Goal: Register for event/course

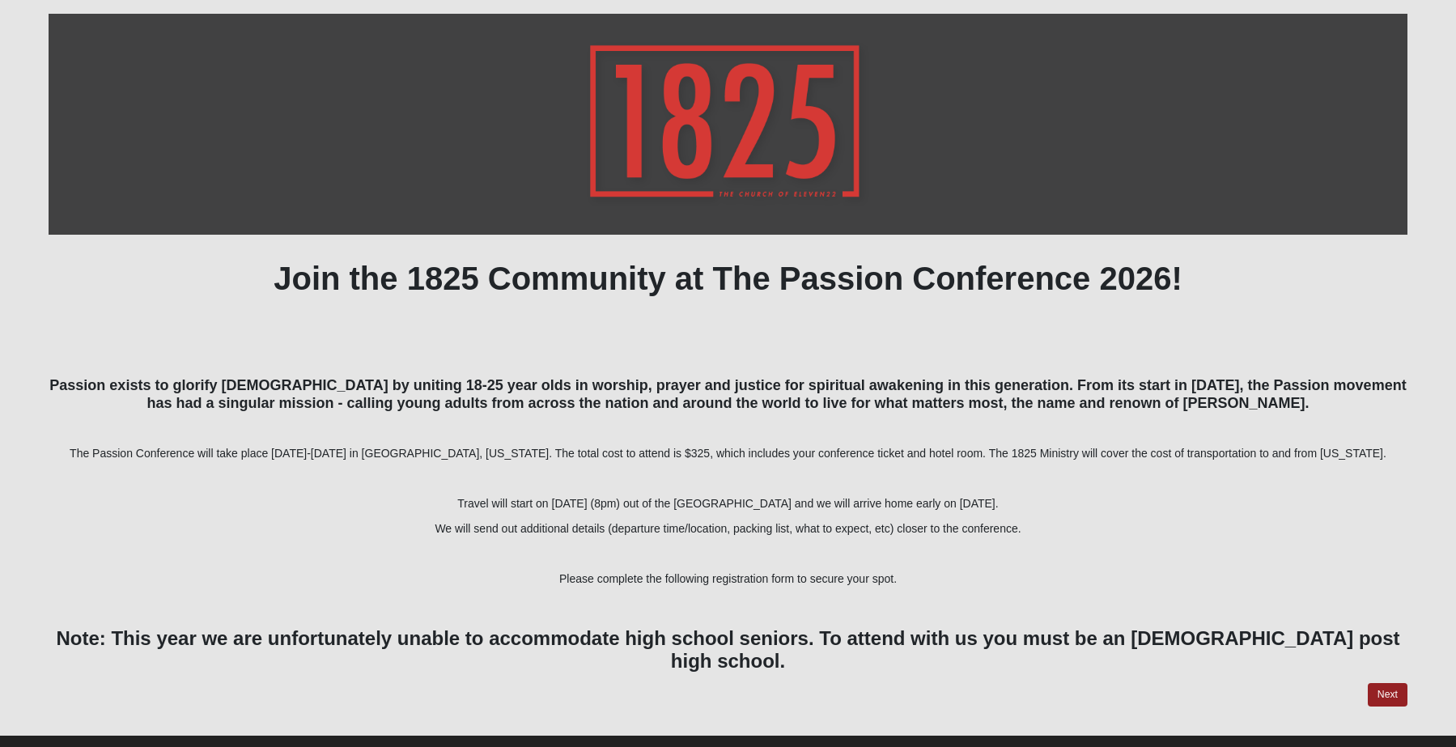
scroll to position [198, 0]
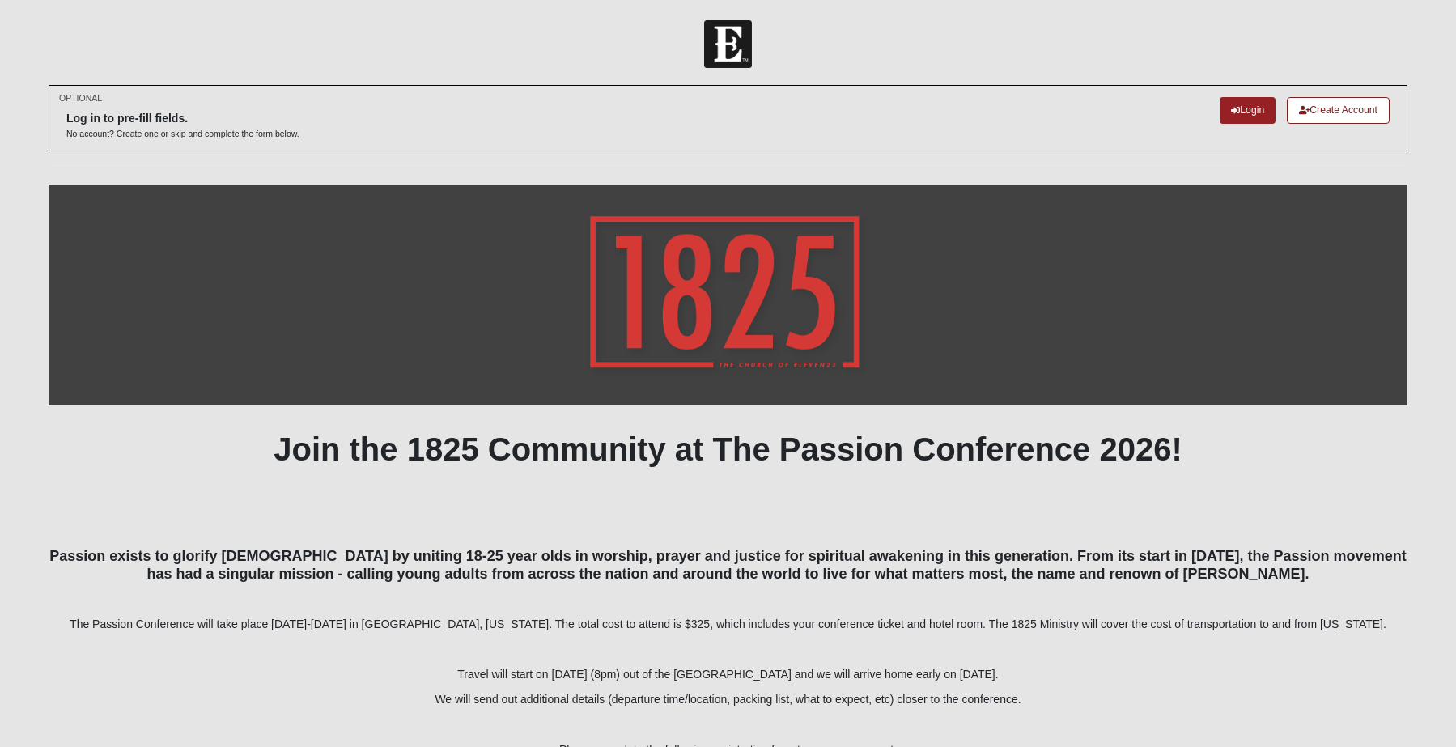
scroll to position [198, 0]
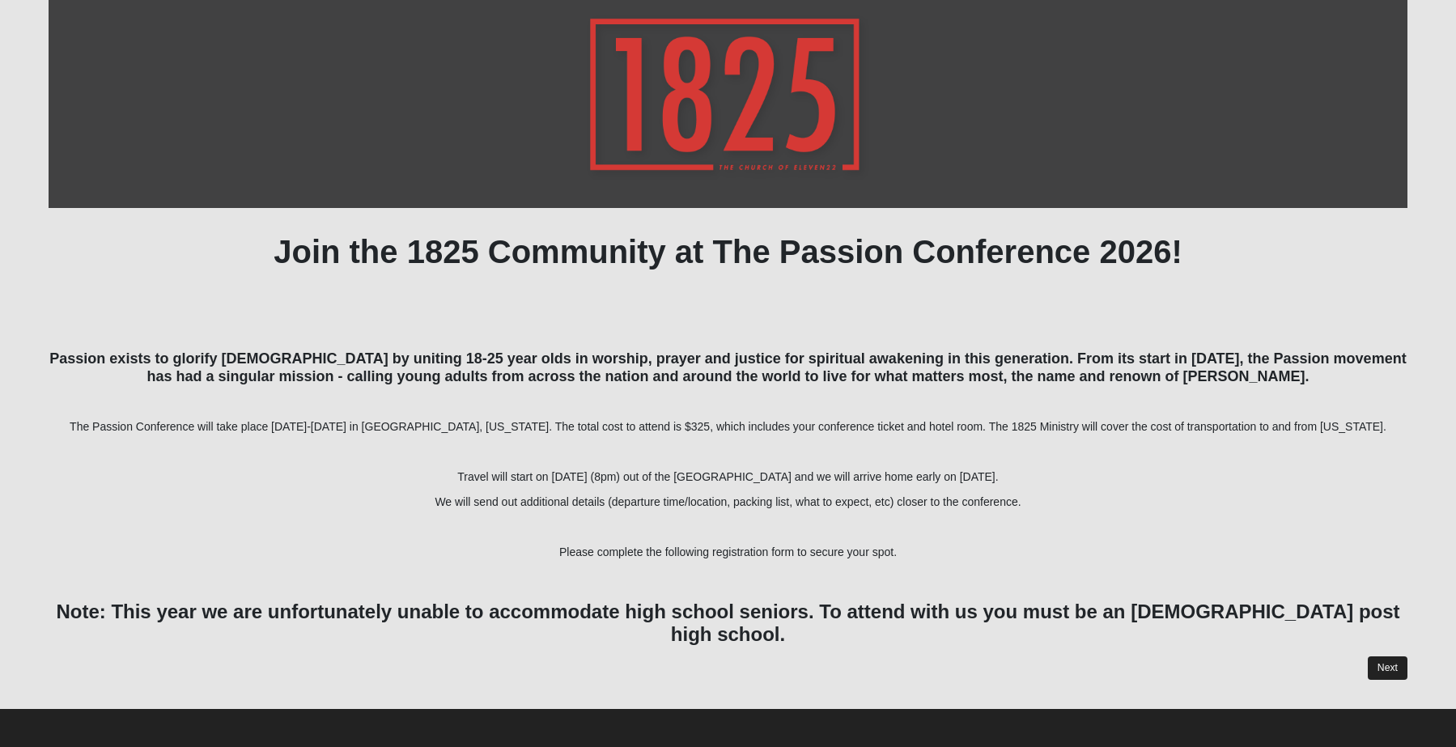
click at [1396, 661] on link "Next" at bounding box center [1388, 668] width 40 height 23
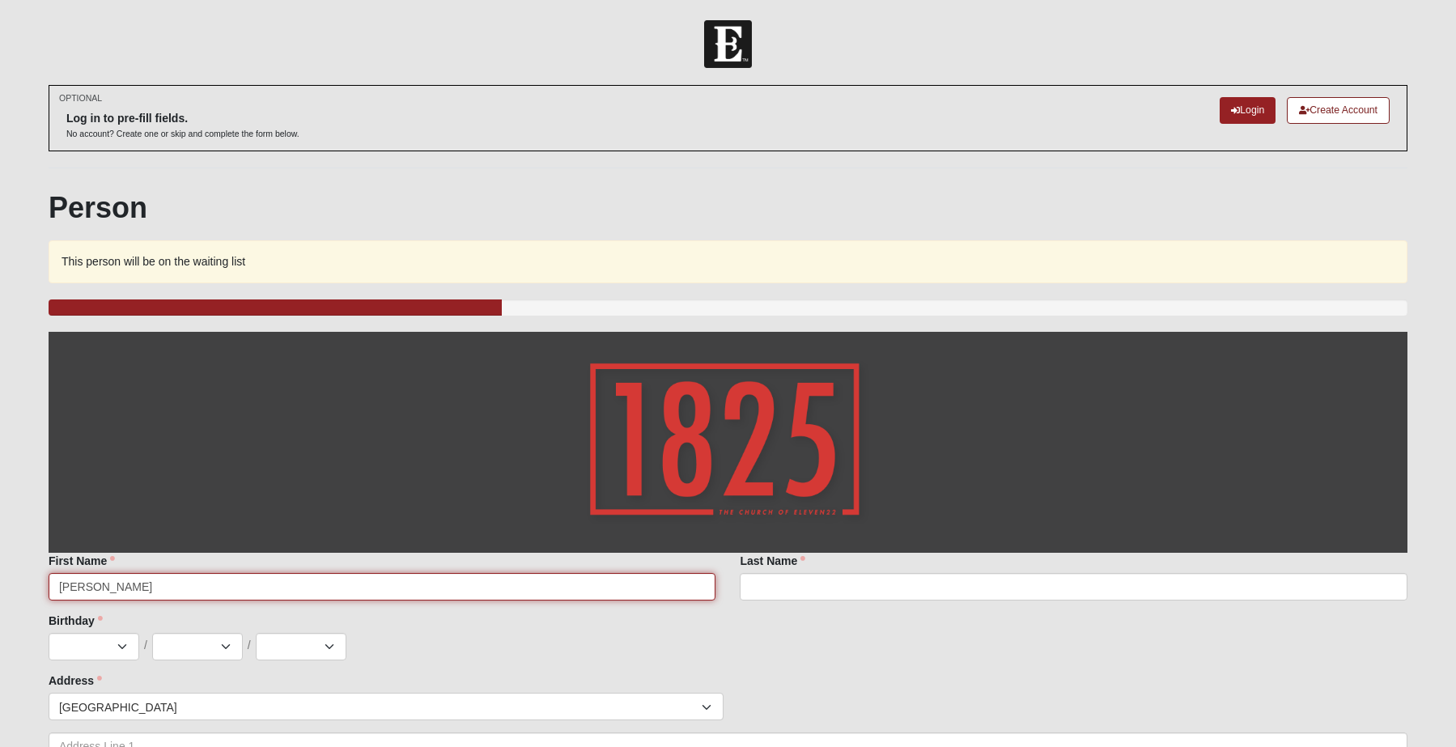
type input "[PERSON_NAME]"
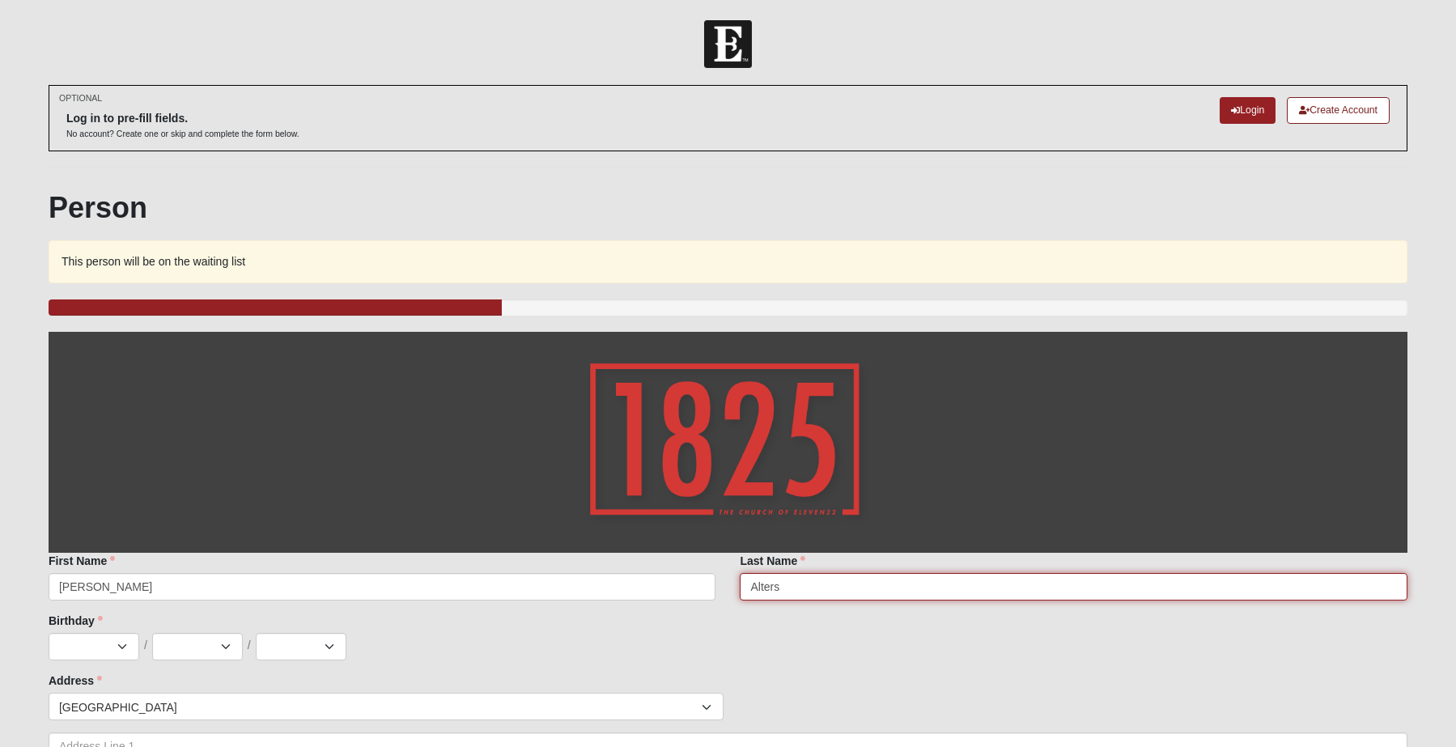
type input "Alters"
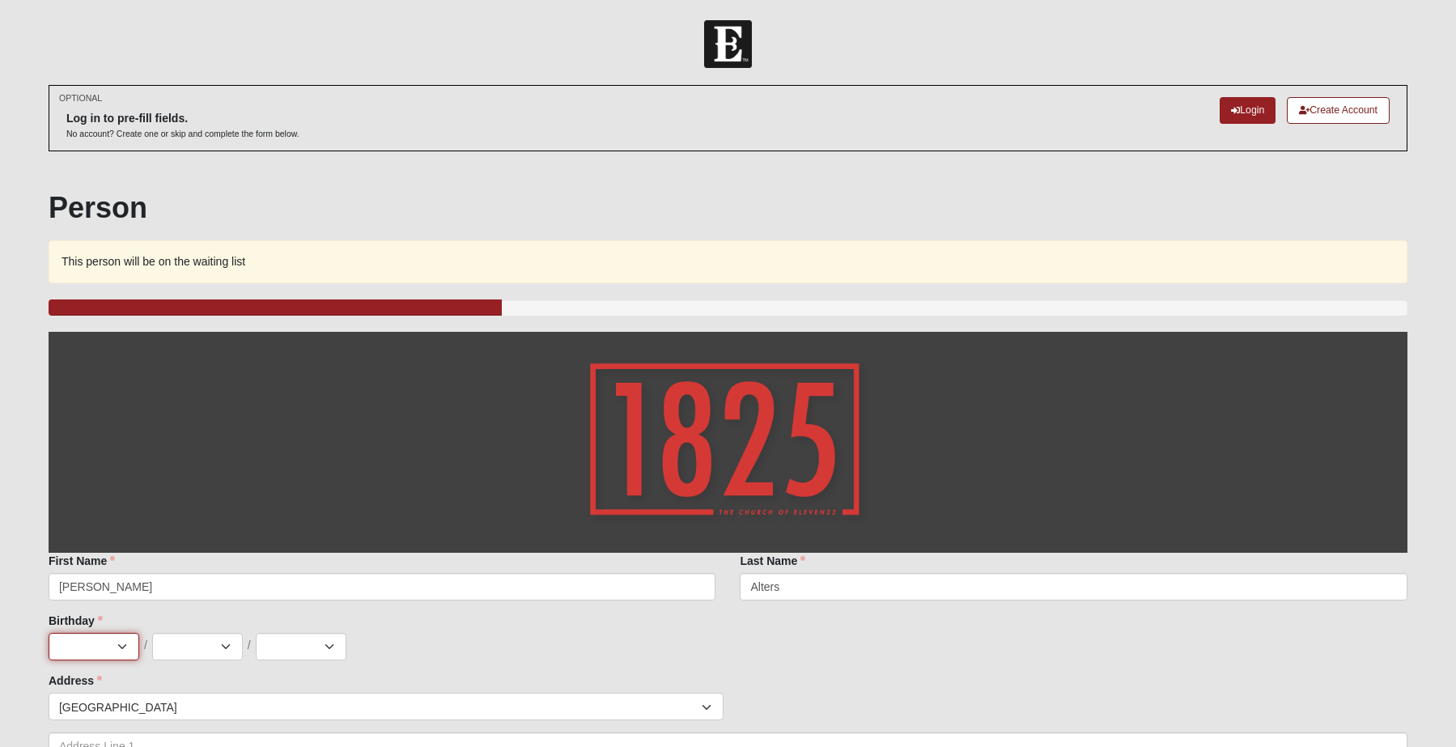
select select "1"
select select "20"
select select "1993"
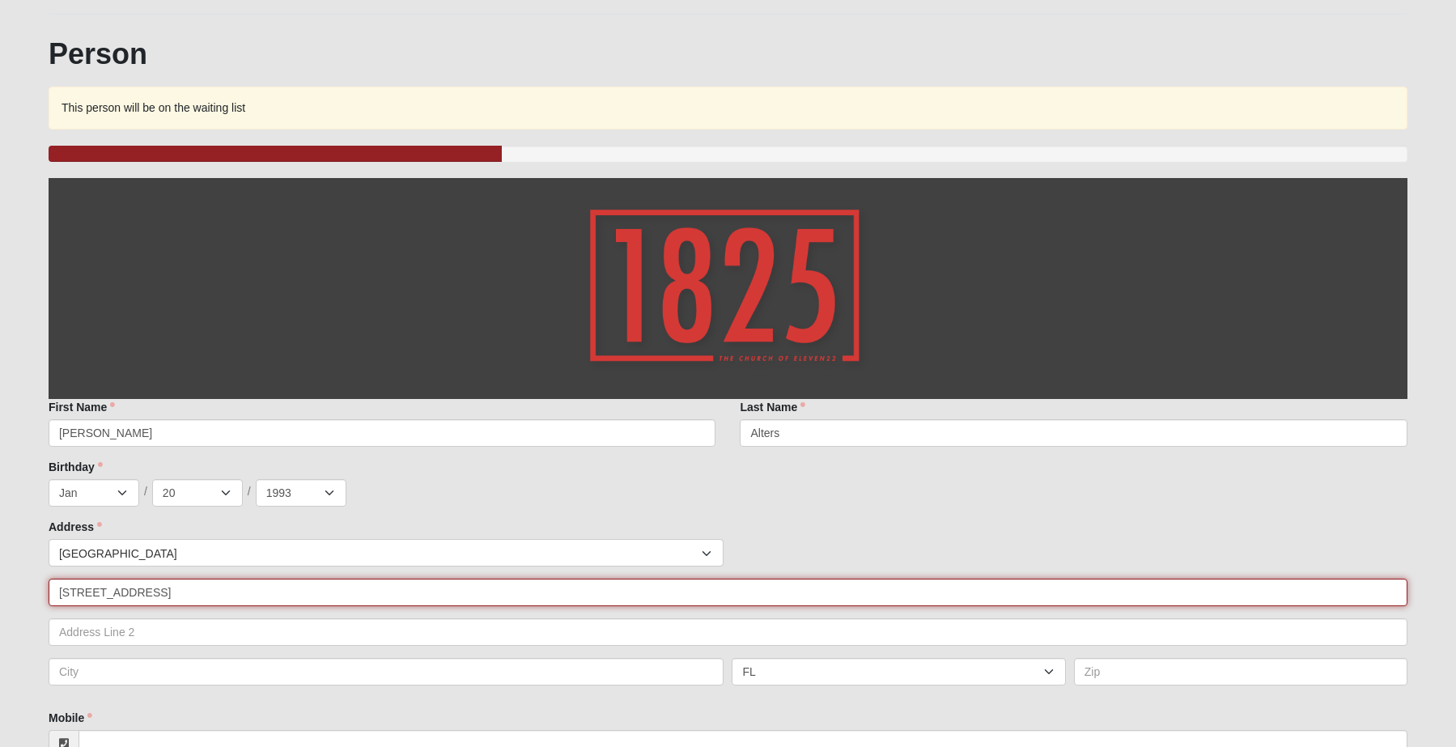
type input "4342 Melrose Avenue"
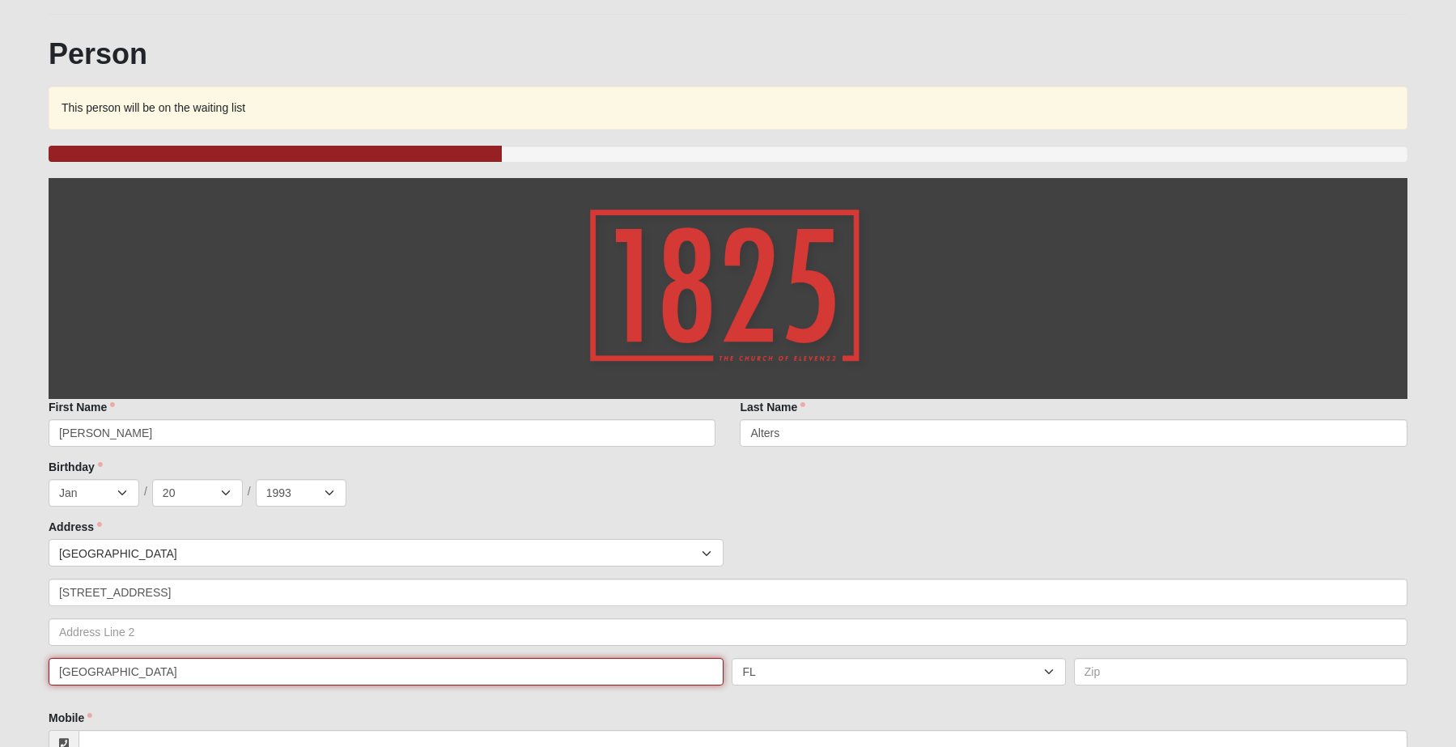
type input "Jacksonville"
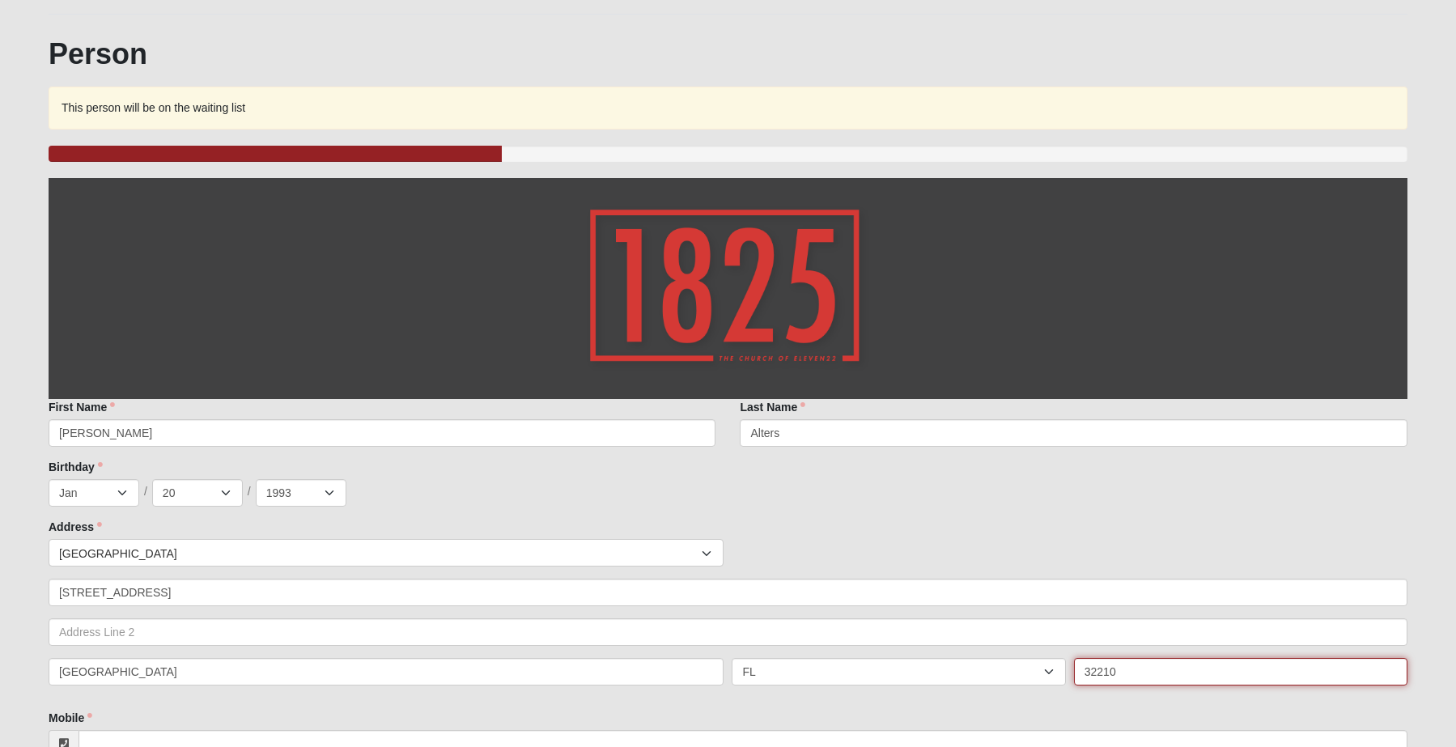
scroll to position [218, 0]
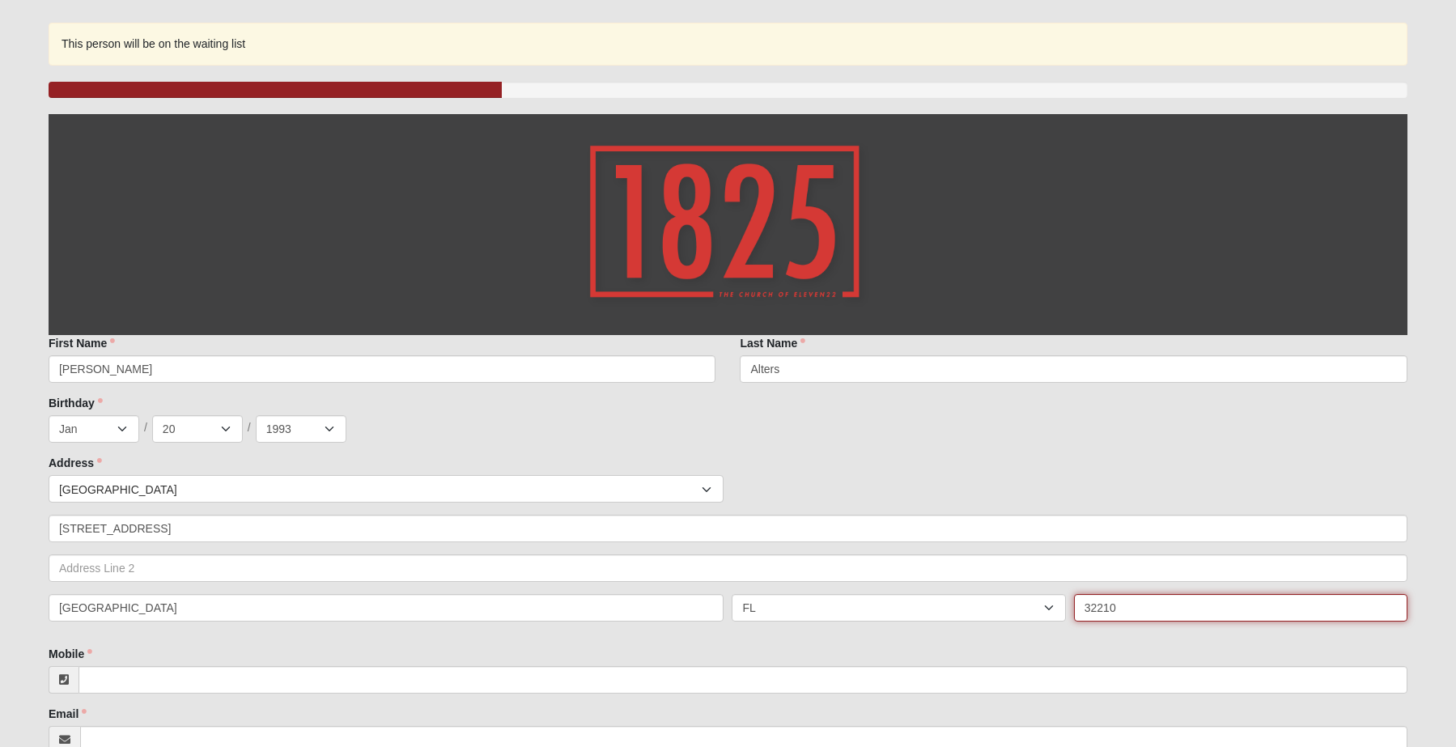
type input "32210"
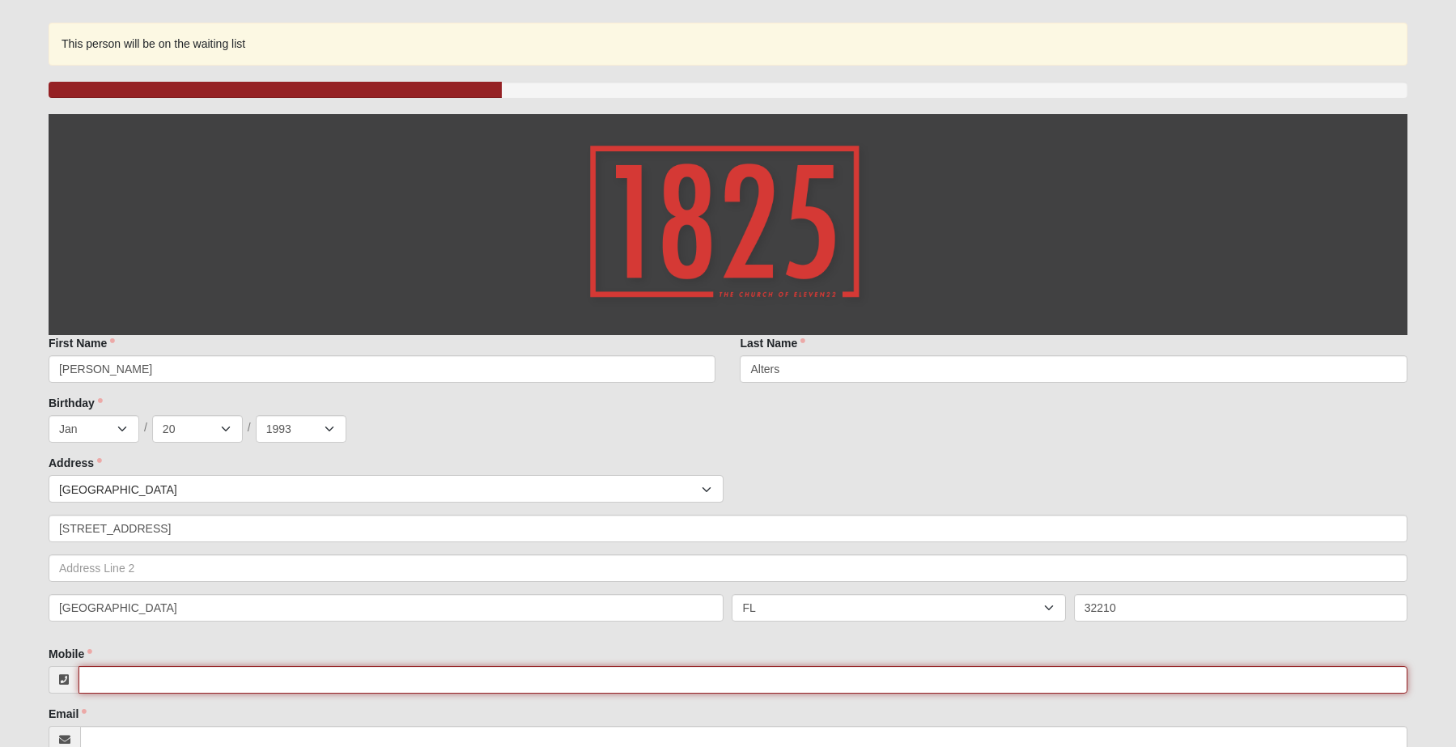
click at [156, 673] on input "Mobile" at bounding box center [743, 680] width 1329 height 28
type input "9"
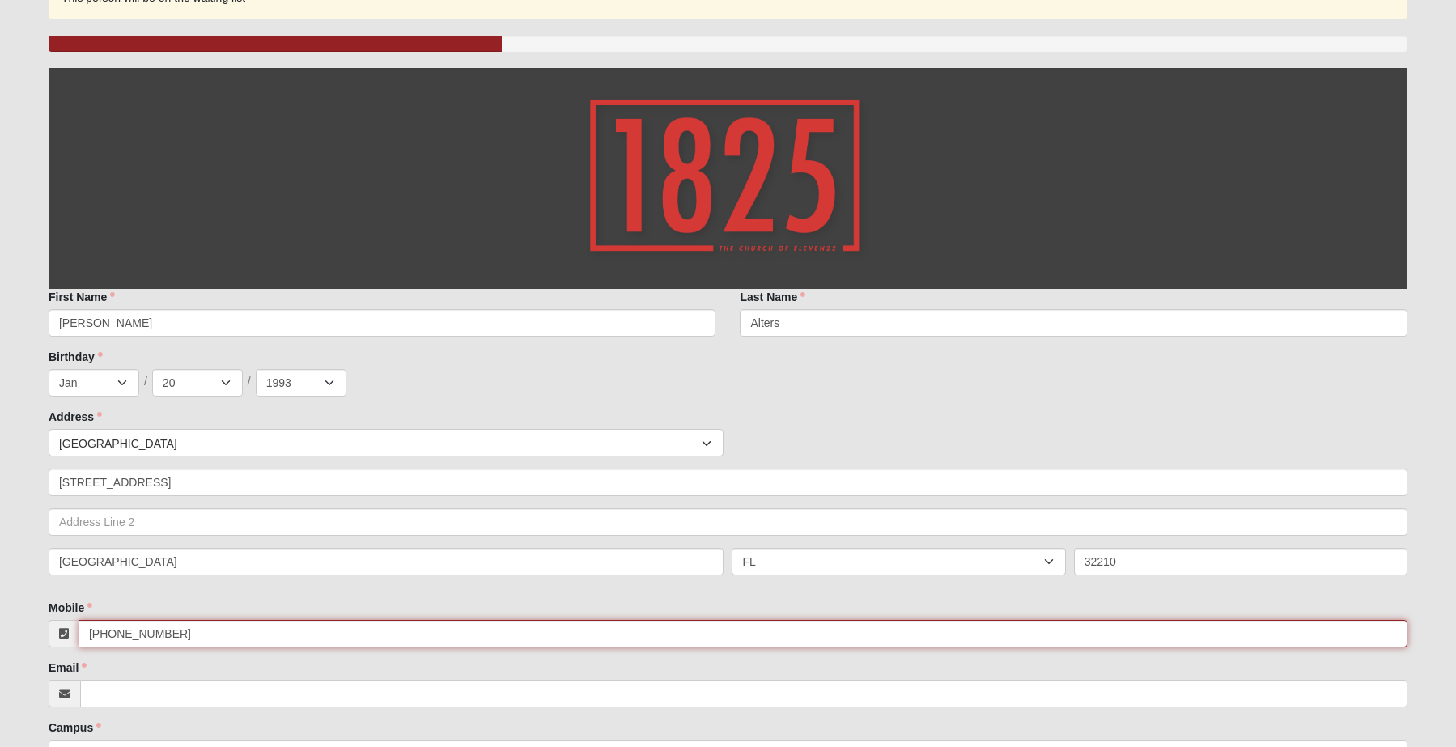
scroll to position [327, 0]
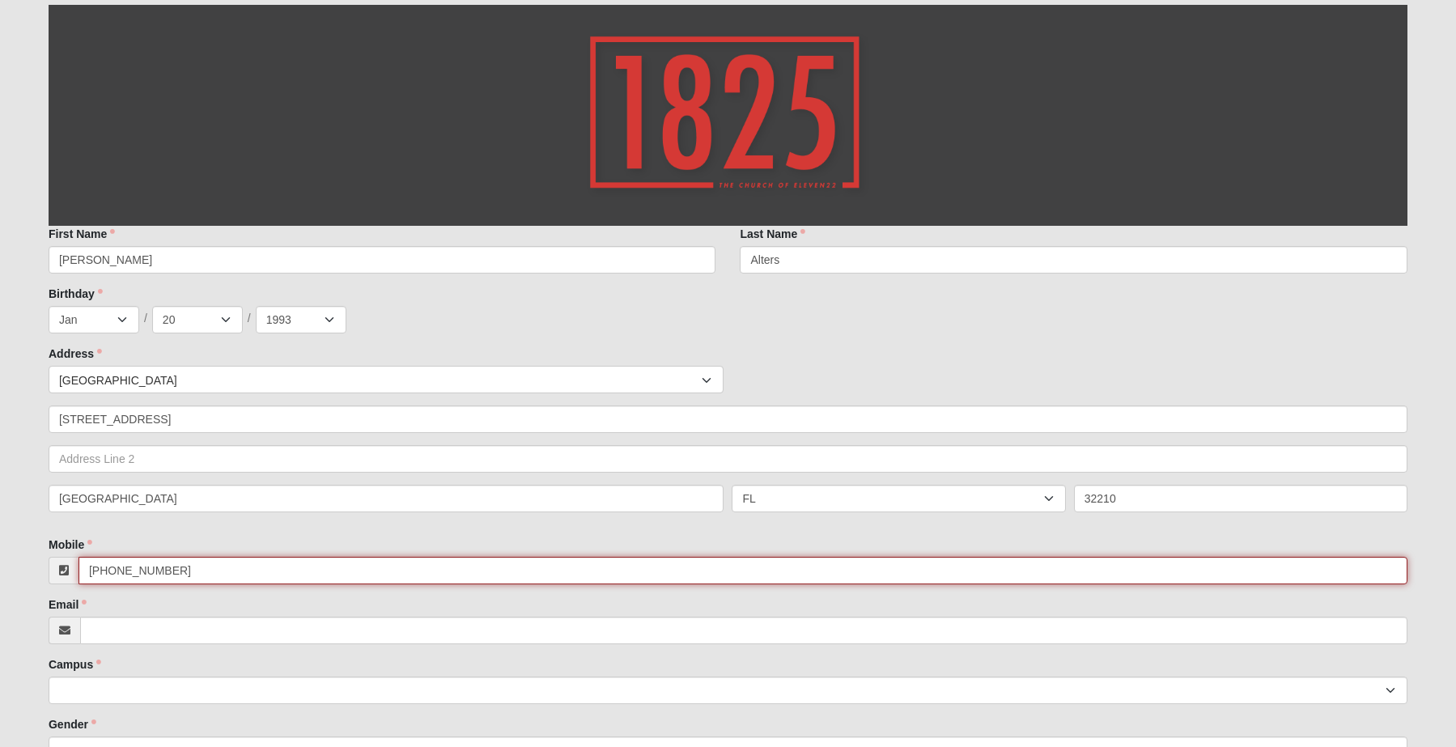
type input "(904) 903-9015"
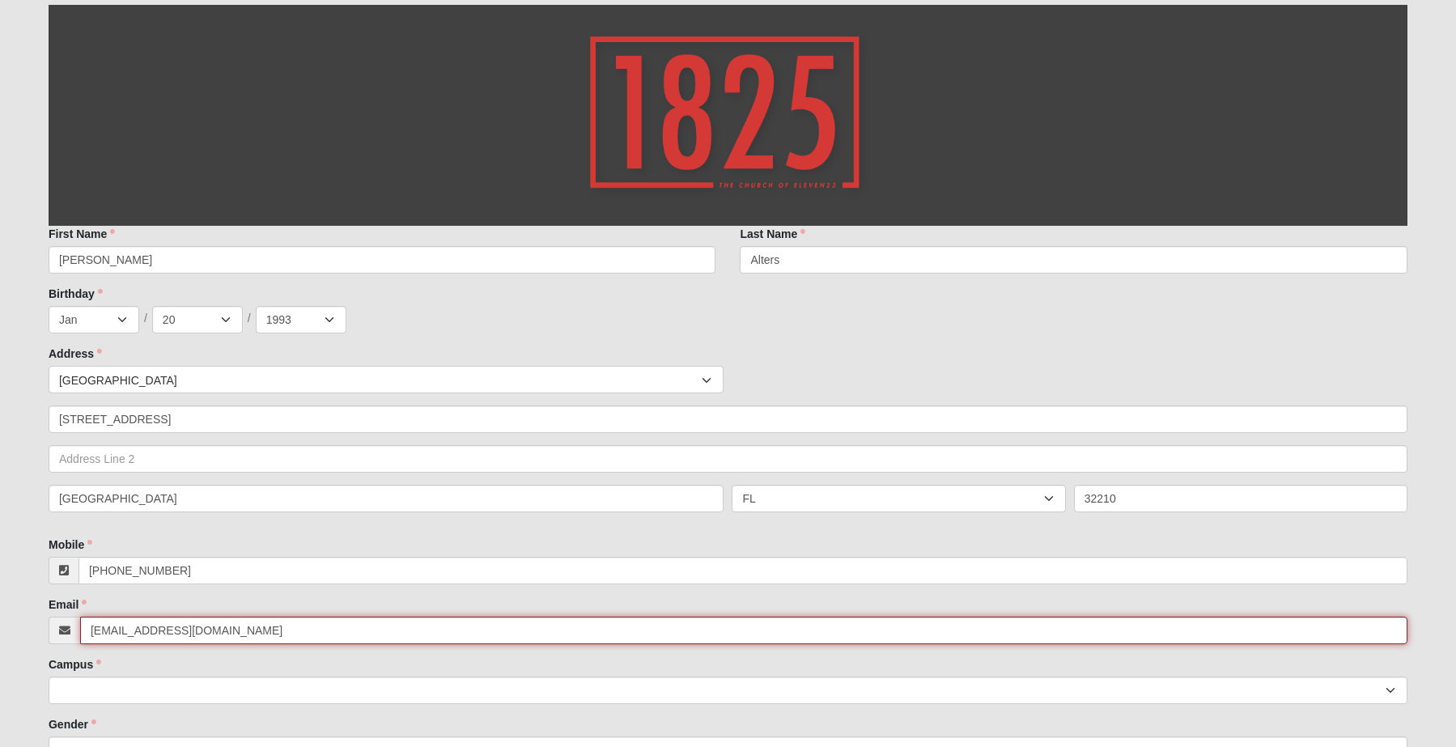
click at [228, 622] on input "johnalters22@gmail.com" at bounding box center [744, 631] width 1328 height 28
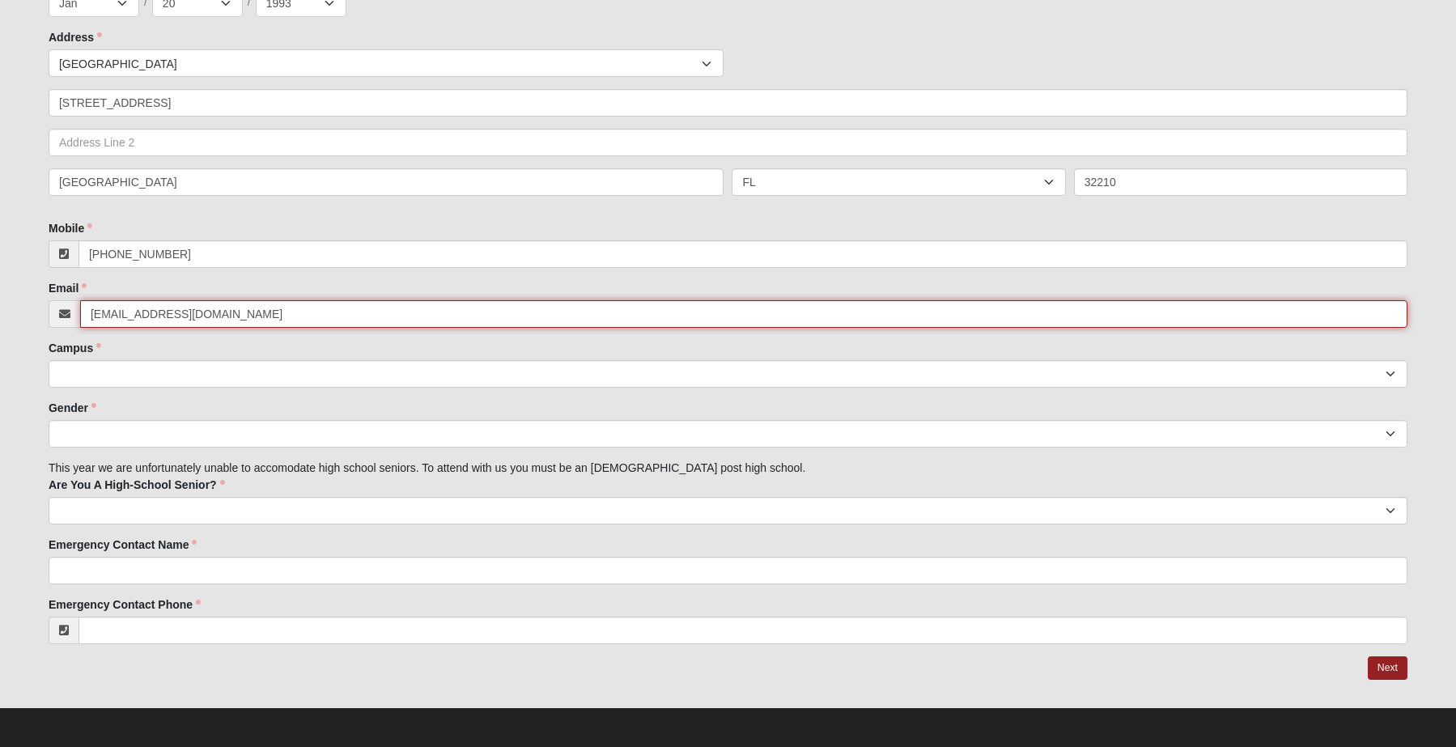
scroll to position [645, 0]
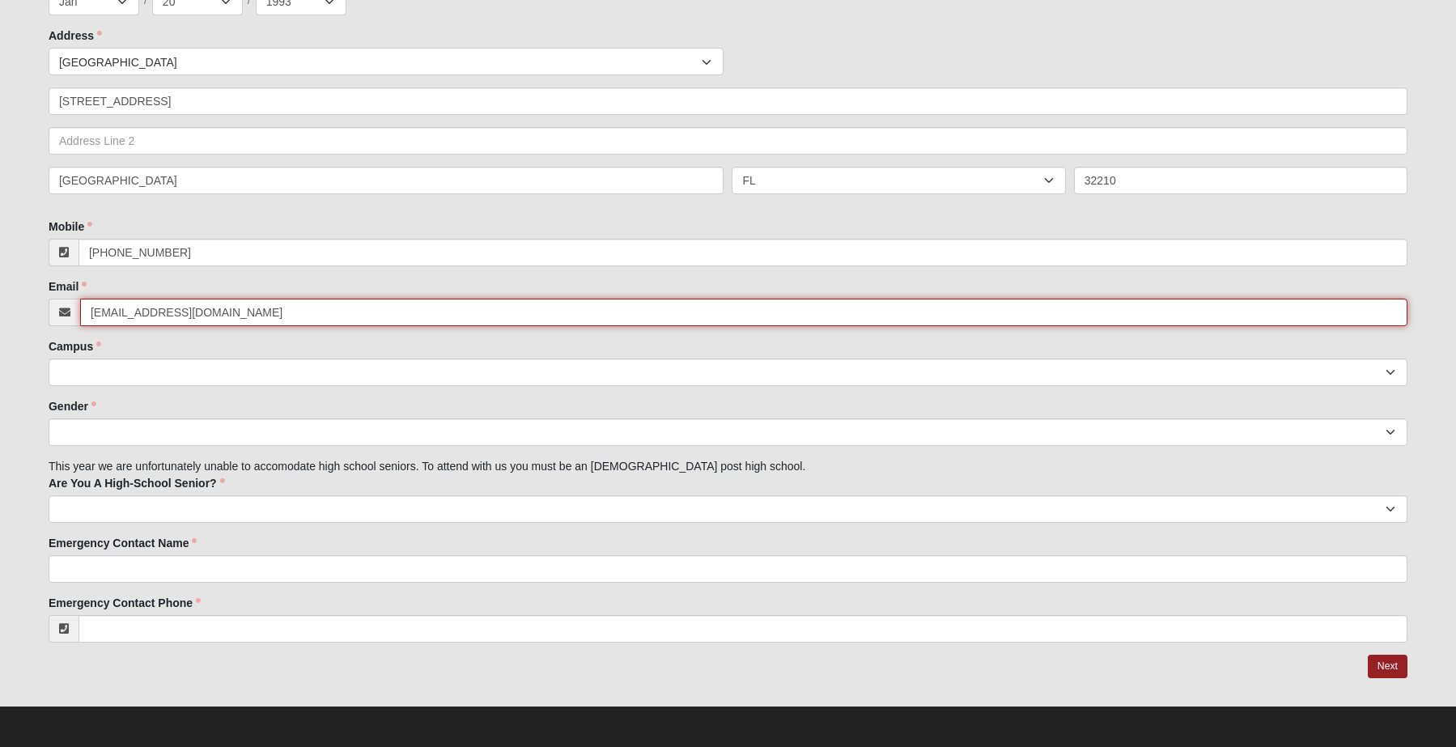
type input "johnalters22@gmail.com"
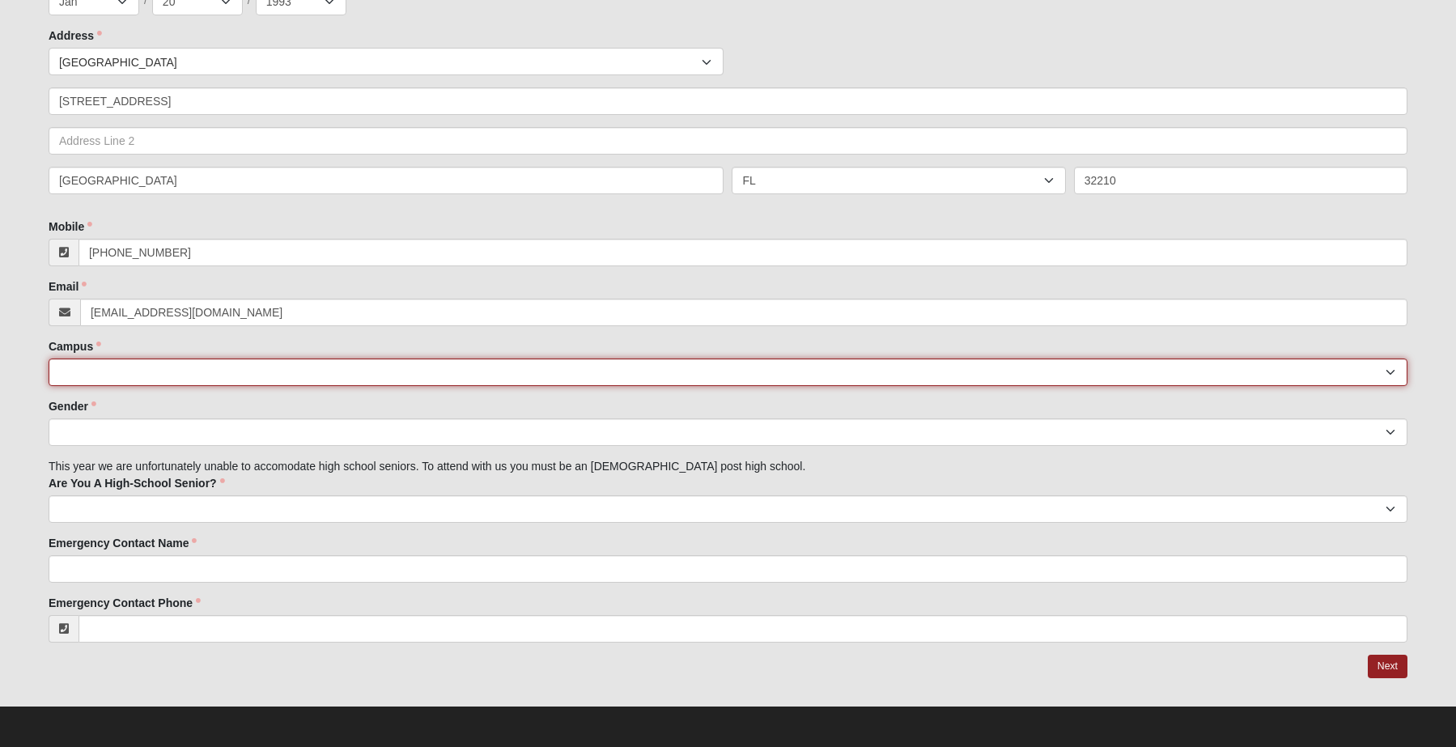
select select "3"
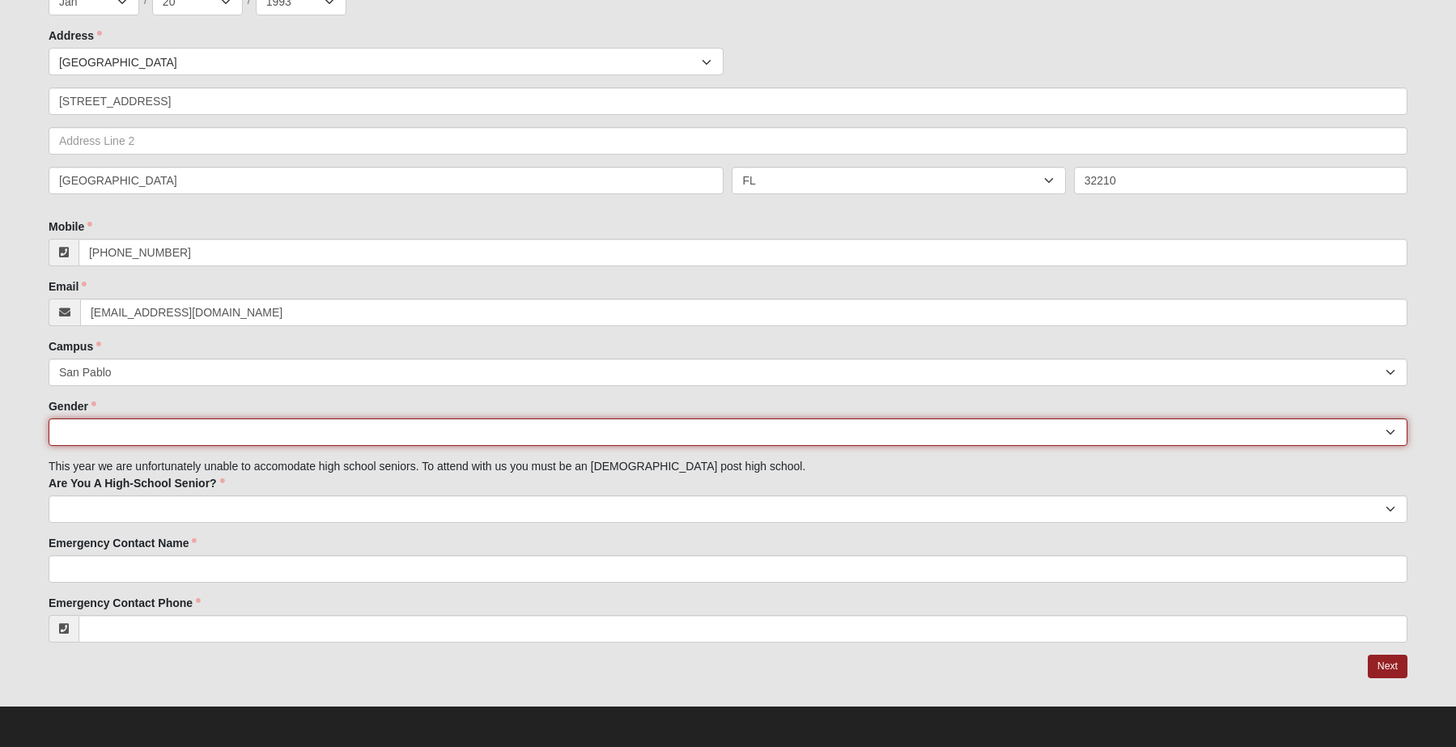
select select "1"
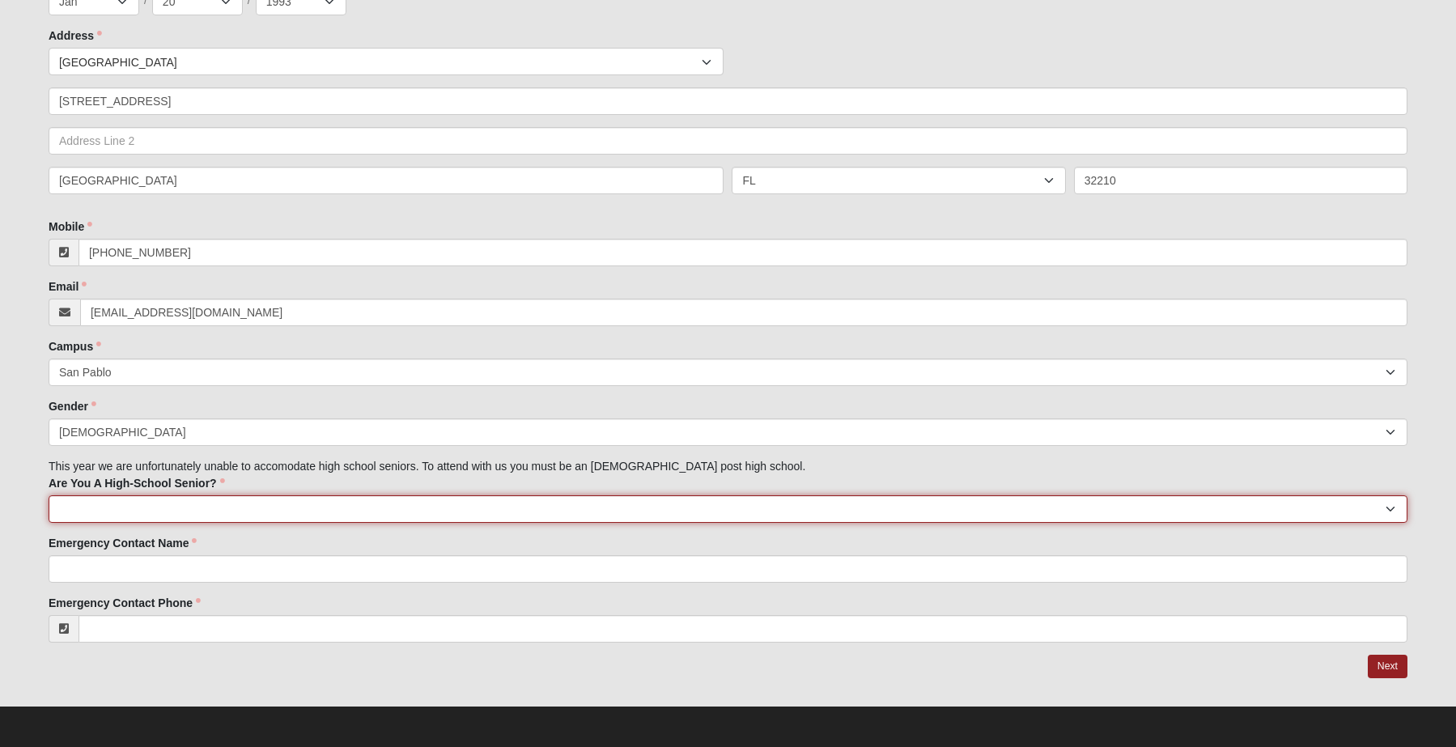
select select "No"
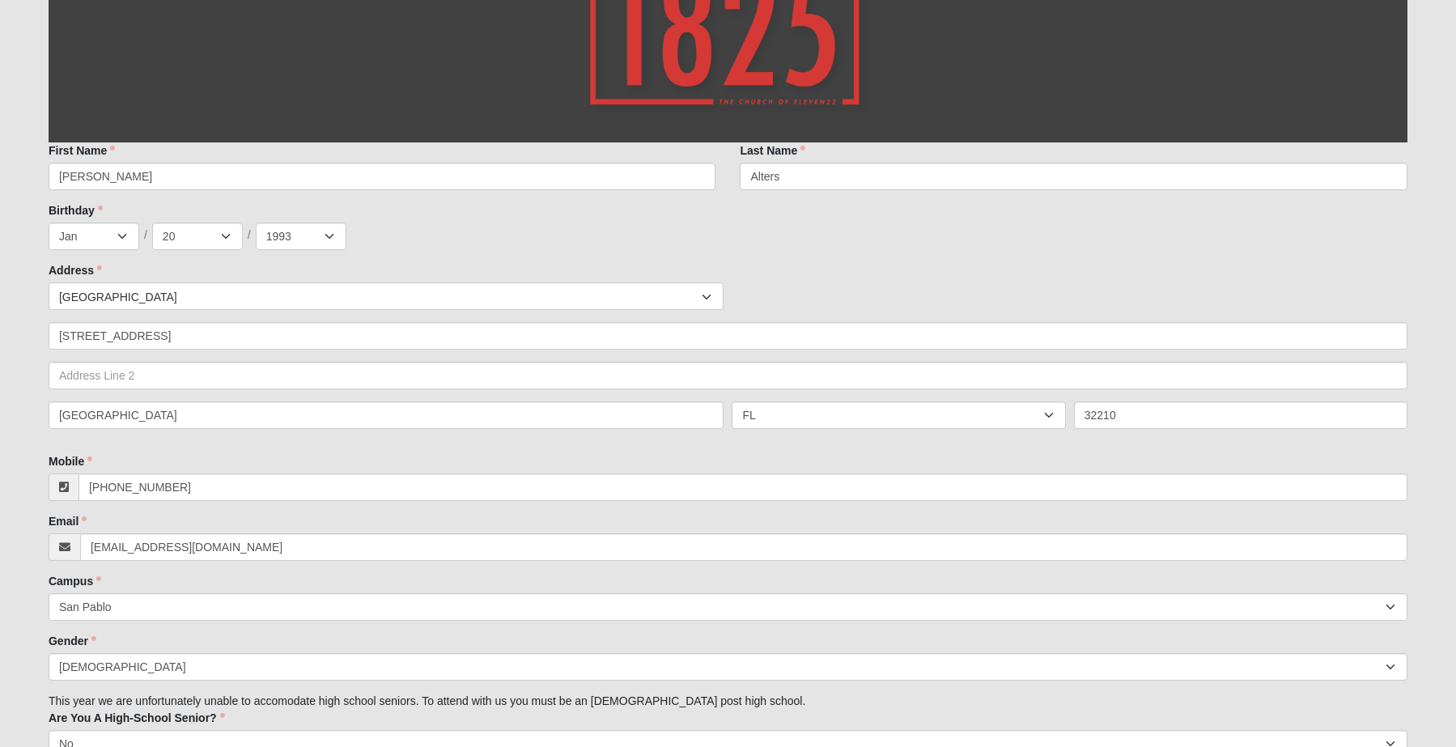
scroll to position [609, 0]
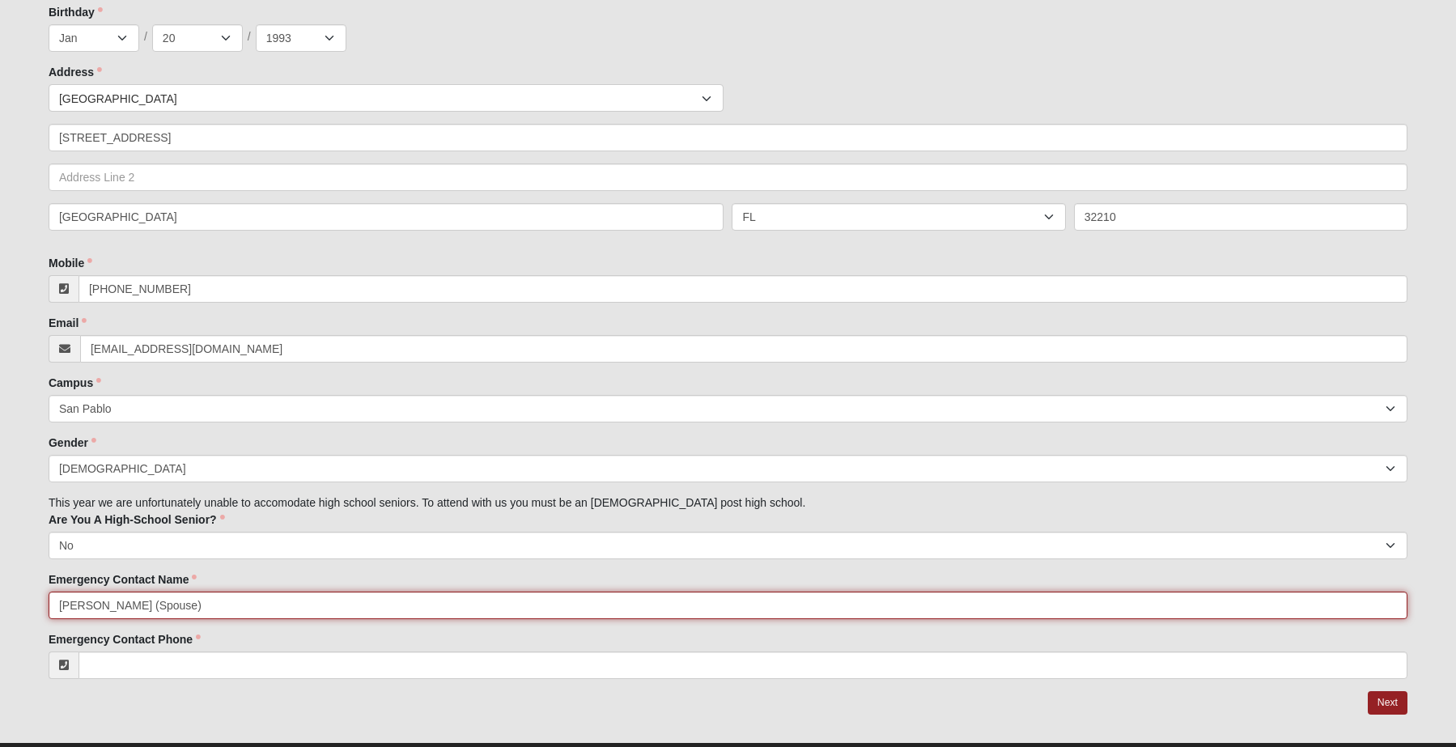
type input "Carrie Alters (Spouse)"
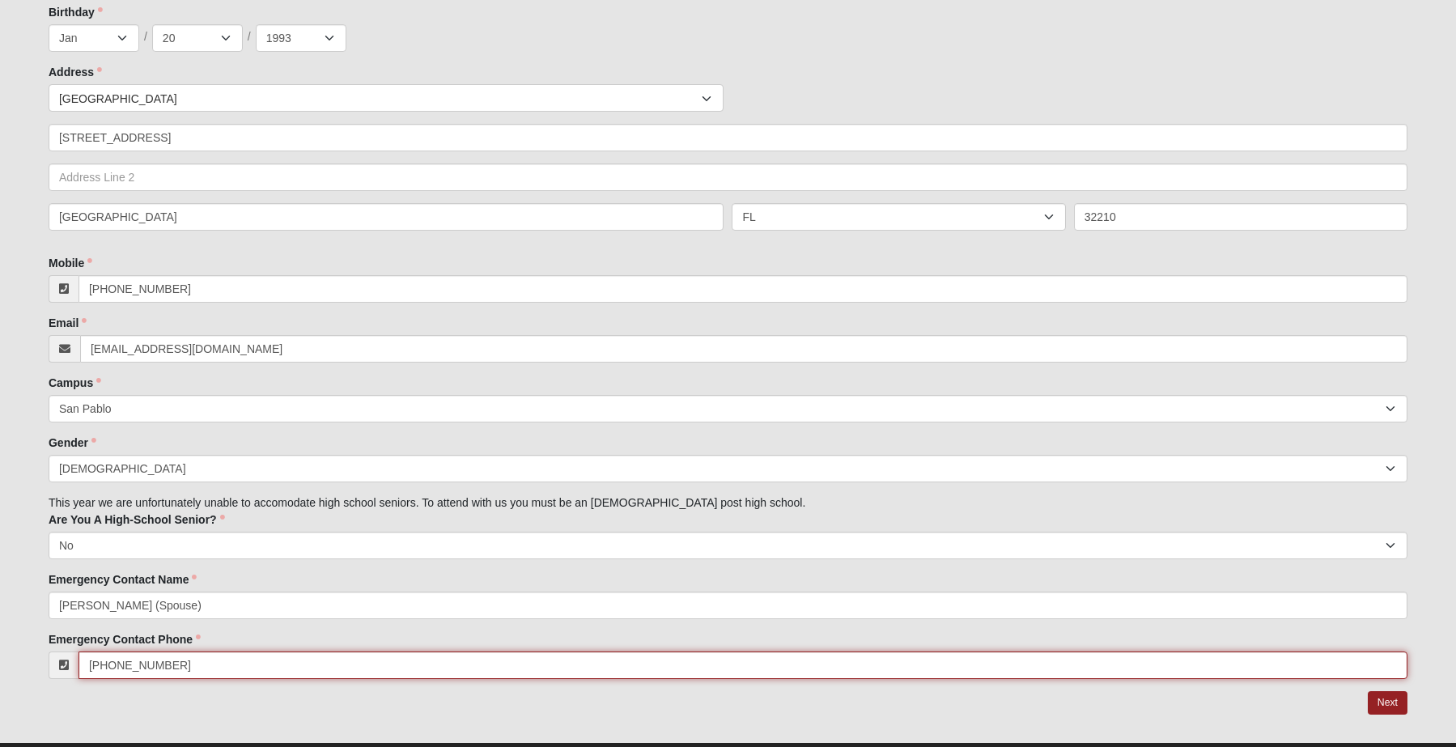
type input "(904) 521-2370"
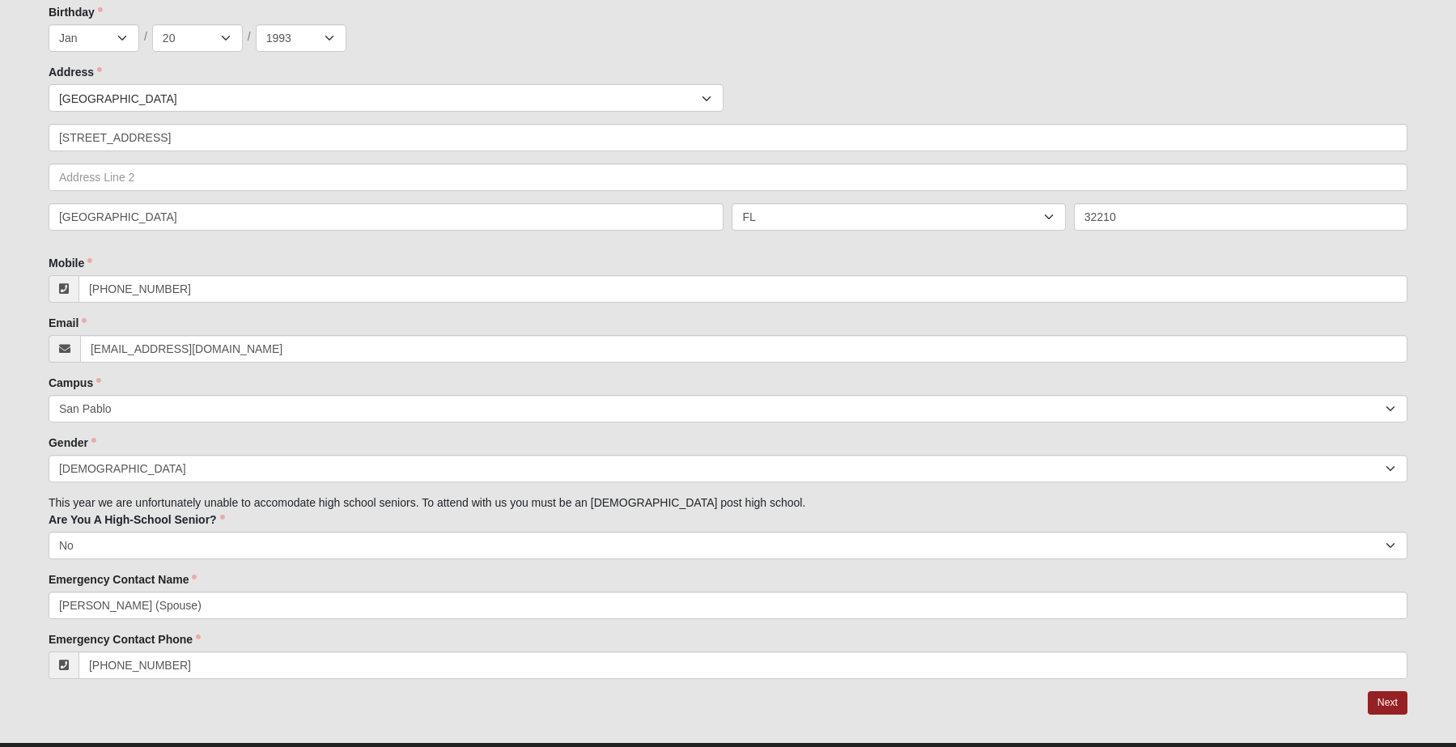
click at [283, 733] on div "OPTIONAL Log in to pre-fill fields. No account? Create one or skip and complete…" at bounding box center [727, 108] width 1383 height 1265
click at [1397, 707] on link "Next" at bounding box center [1388, 702] width 40 height 23
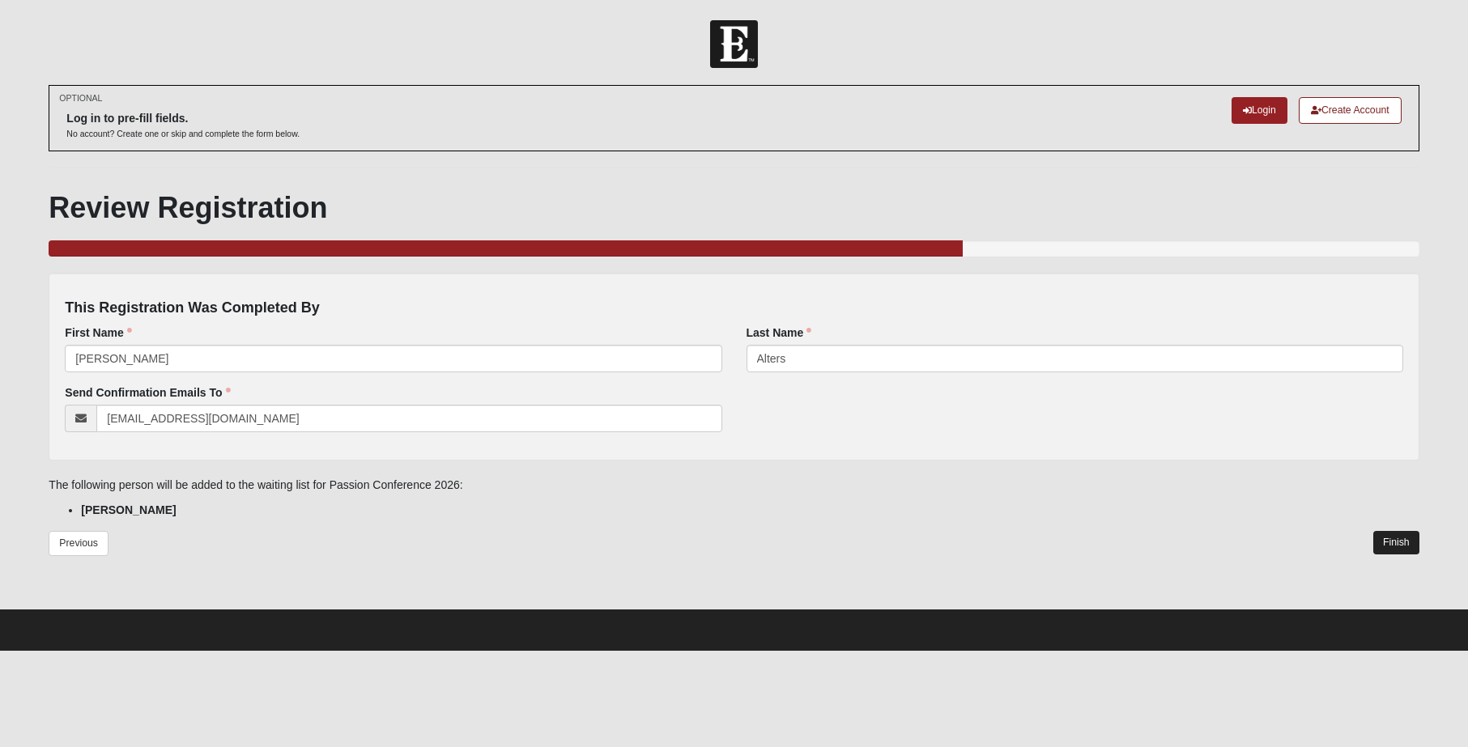
click at [1387, 533] on link "Finish" at bounding box center [1396, 542] width 46 height 23
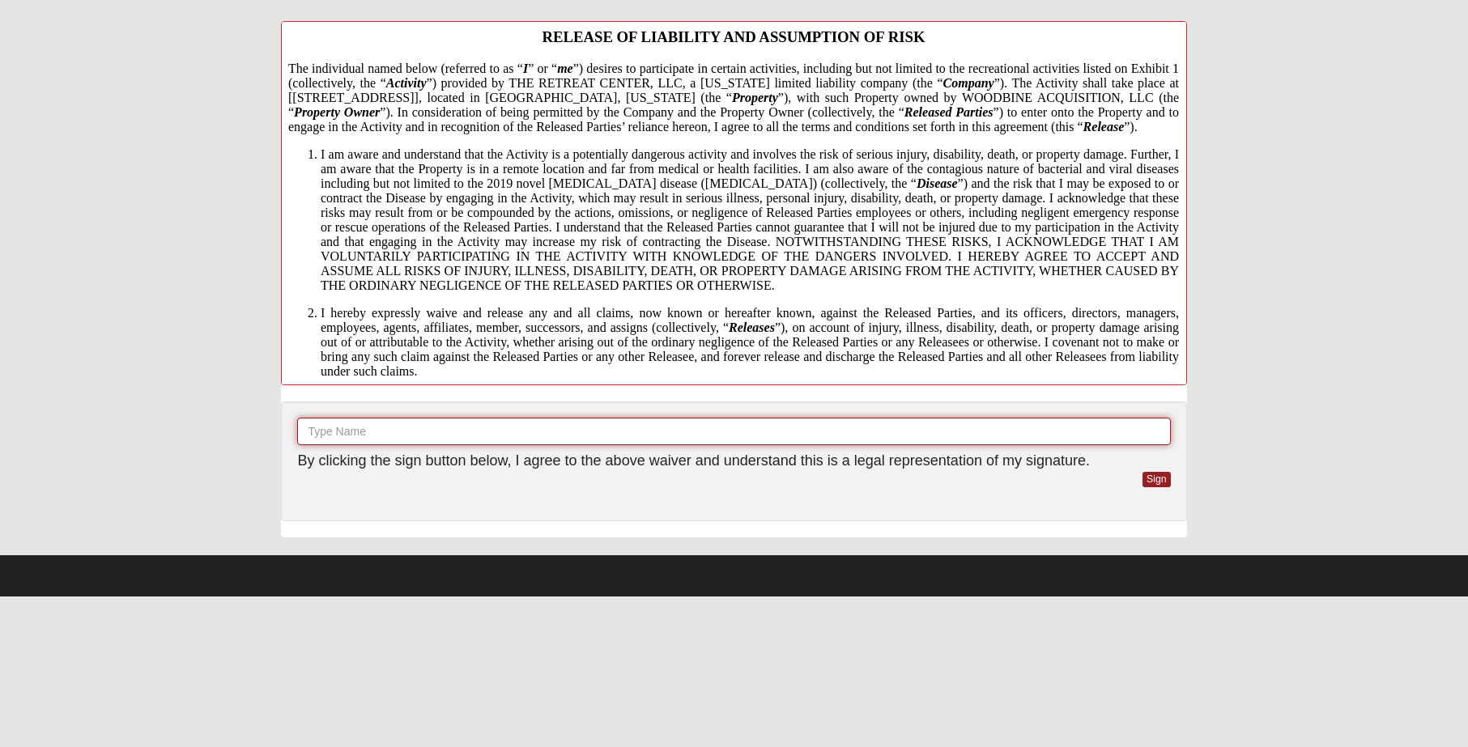
click at [440, 428] on input "text" at bounding box center [733, 432] width 873 height 28
type input "[PERSON_NAME]"
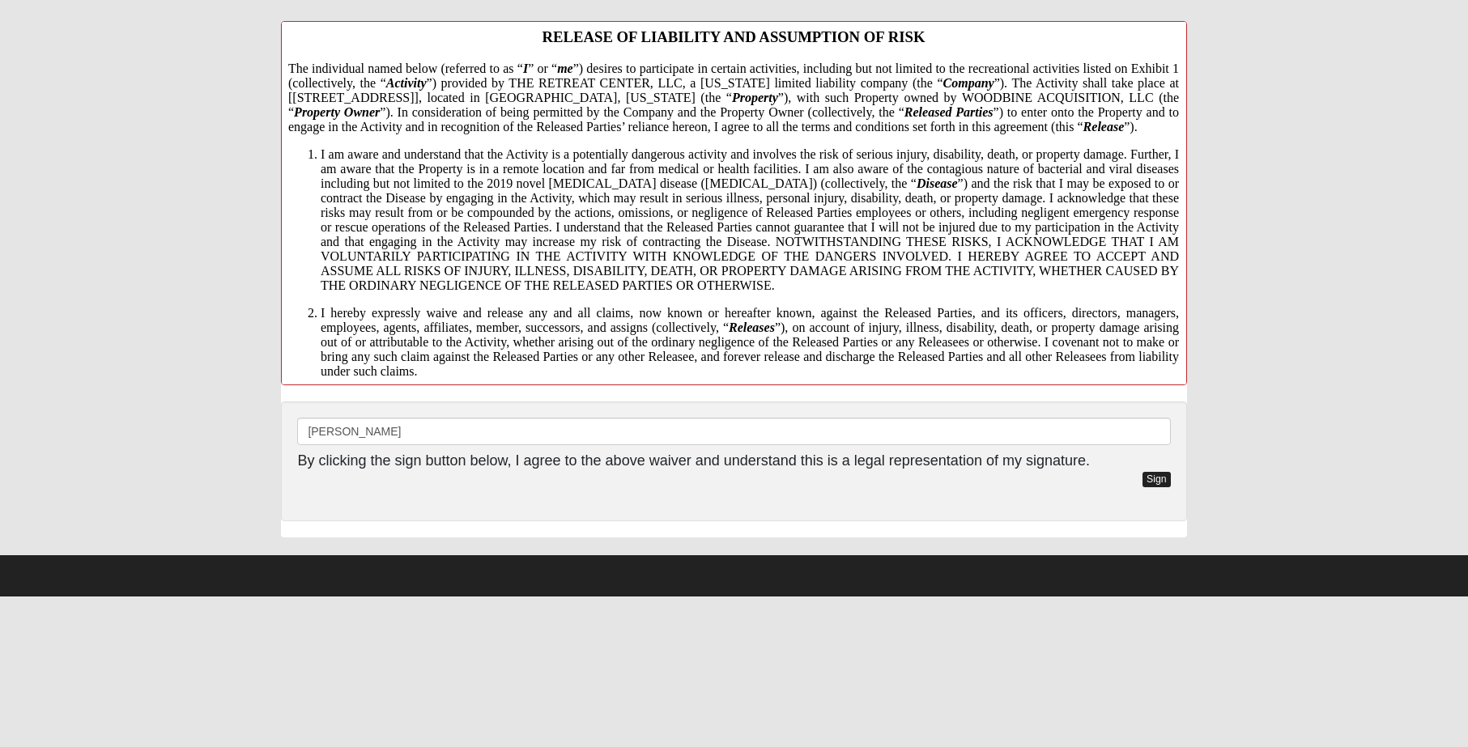
click at [1153, 479] on link "Sign" at bounding box center [1156, 479] width 28 height 15
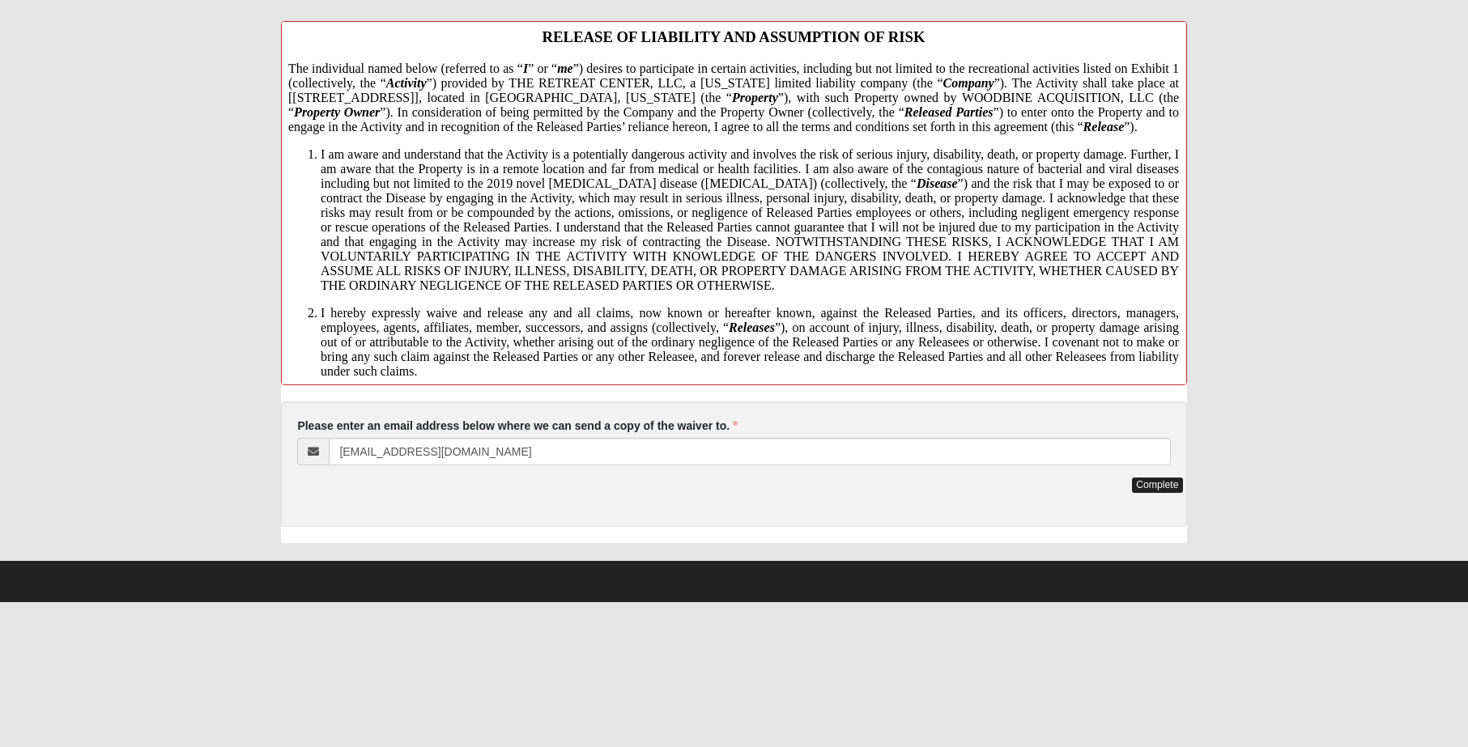
click at [1152, 482] on link "Complete" at bounding box center [1157, 485] width 50 height 15
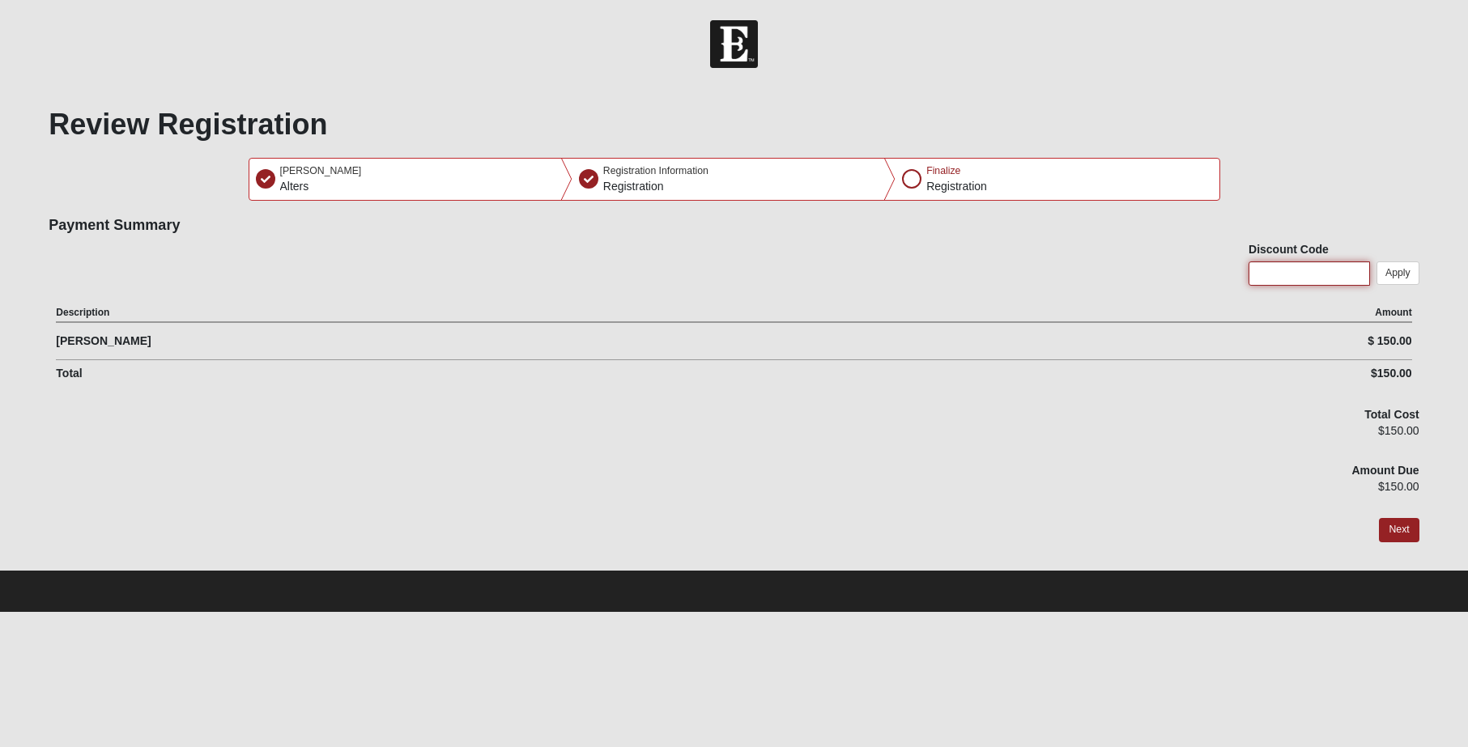
click at [1281, 275] on input "Discount Code" at bounding box center [1308, 273] width 121 height 24
type input "1825FREE"
click at [1410, 274] on button "Apply" at bounding box center [1397, 272] width 43 height 23
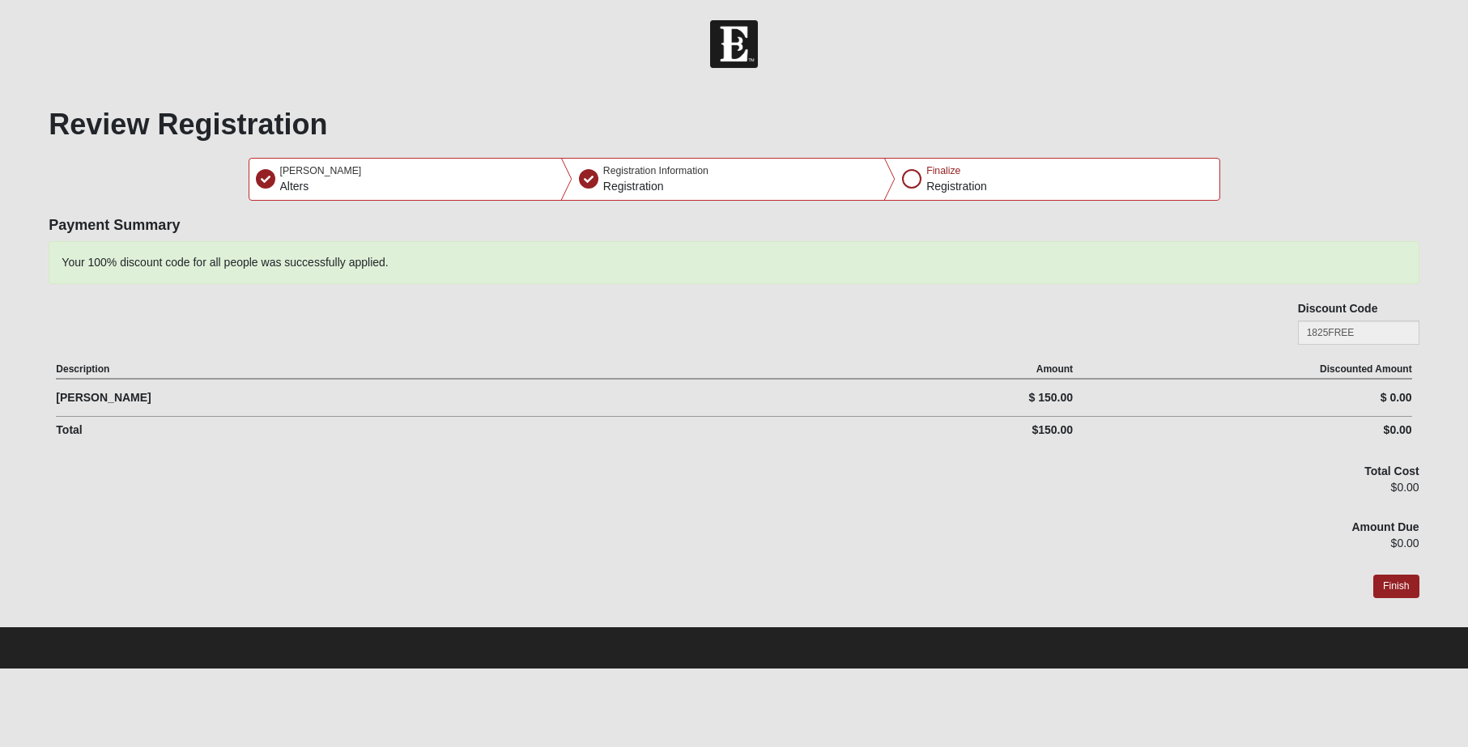
drag, startPoint x: 1398, startPoint y: 580, endPoint x: 1298, endPoint y: 515, distance: 119.9
click at [1298, 515] on form "Please correct the following: Payment Summary Your 100% discount code for all p…" at bounding box center [734, 422] width 1370 height 410
click at [1358, 274] on div "Your 100% discount code for all people was successfully applied." at bounding box center [734, 262] width 1370 height 43
click at [1387, 580] on button "Finish" at bounding box center [1396, 586] width 46 height 23
